Goal: Check status: Check status

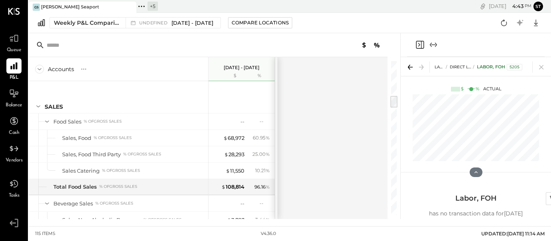
scroll to position [53, 0]
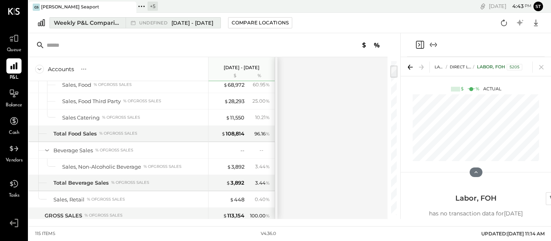
click at [180, 23] on span "[DATE] - [DATE]" at bounding box center [193, 23] width 42 height 8
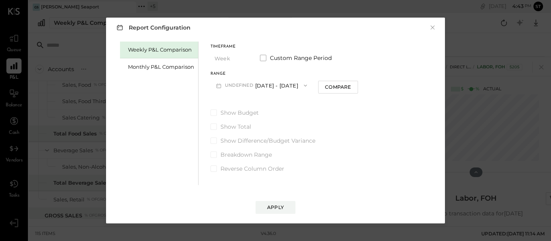
click at [266, 87] on button "undefined [DATE] - [DATE]" at bounding box center [262, 85] width 102 height 15
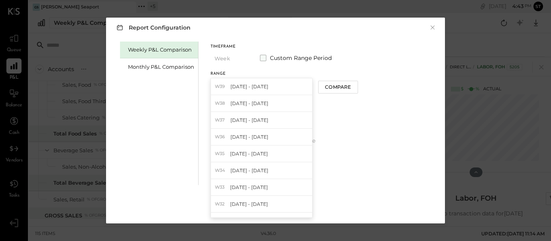
click at [262, 55] on span at bounding box center [263, 58] width 6 height 6
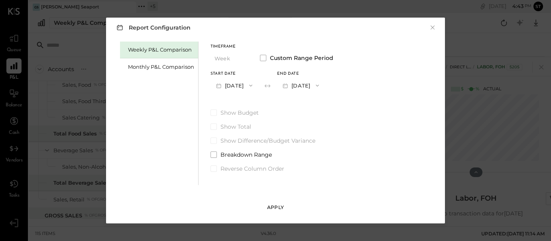
click at [279, 209] on div "Apply" at bounding box center [275, 206] width 17 height 7
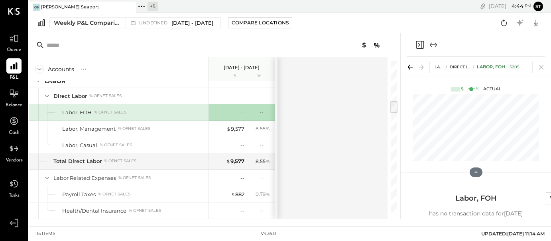
scroll to position [469, 0]
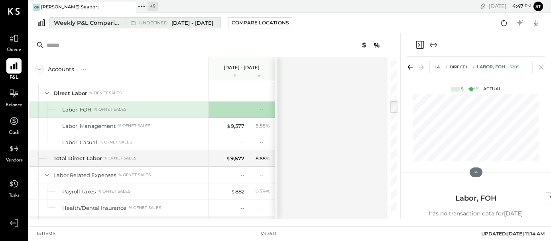
click at [188, 22] on span "[DATE] - [DATE]" at bounding box center [193, 23] width 42 height 8
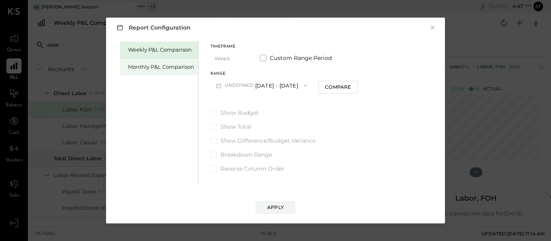
click at [170, 65] on div "Monthly P&L Comparison" at bounding box center [161, 67] width 66 height 8
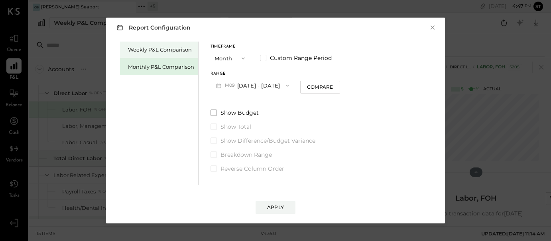
click at [168, 53] on div "Weekly P&L Comparison" at bounding box center [161, 50] width 66 height 8
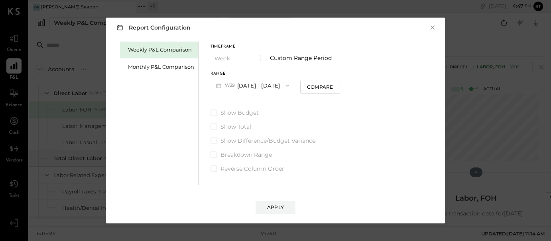
click at [256, 87] on button "W39 [DATE] - [DATE]" at bounding box center [253, 85] width 84 height 15
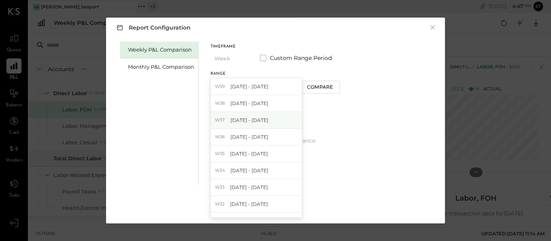
click at [250, 122] on span "[DATE] - [DATE]" at bounding box center [250, 119] width 38 height 7
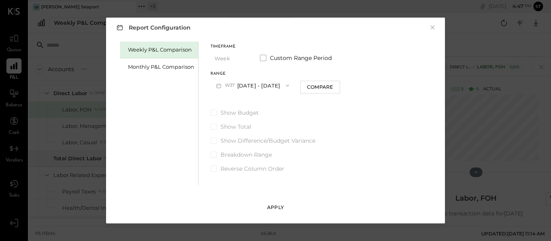
click at [271, 206] on div "Apply" at bounding box center [275, 206] width 17 height 7
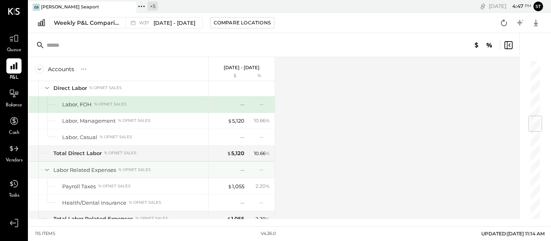
scroll to position [472, 0]
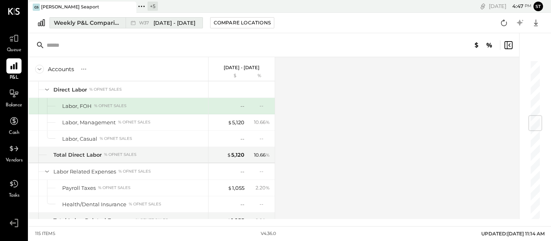
click at [179, 21] on span "[DATE] - [DATE]" at bounding box center [175, 23] width 42 height 8
